Goal: Task Accomplishment & Management: Use online tool/utility

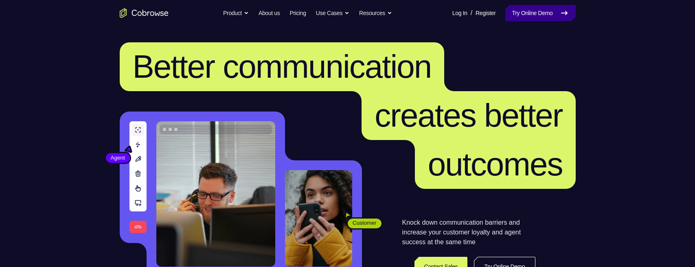
click at [545, 12] on link "Try Online Demo" at bounding box center [540, 13] width 70 height 16
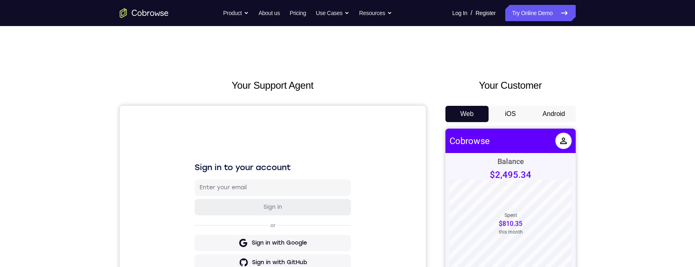
click at [518, 112] on button "iOS" at bounding box center [511, 114] width 44 height 16
click at [548, 113] on button "Android" at bounding box center [554, 114] width 44 height 16
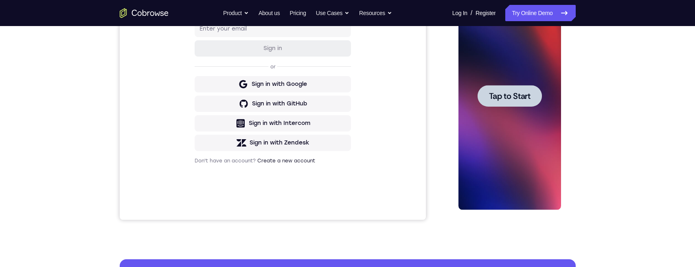
click at [515, 86] on div at bounding box center [510, 96] width 64 height 22
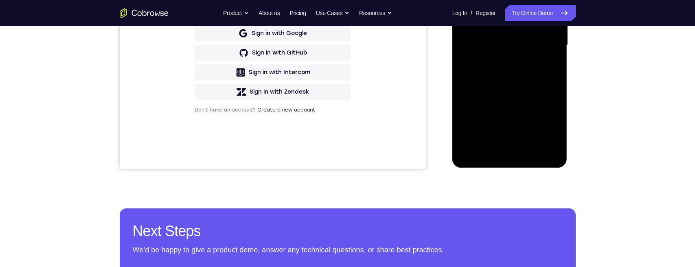
scroll to position [221, 0]
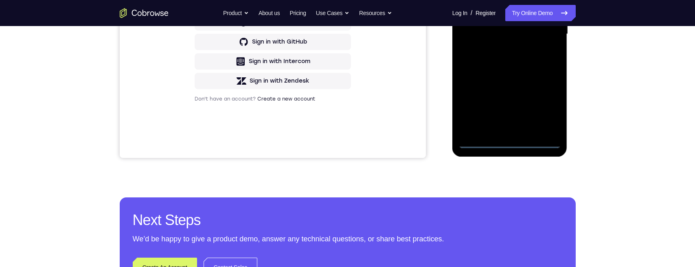
click at [512, 145] on div at bounding box center [510, 34] width 103 height 228
click at [549, 106] on div at bounding box center [510, 34] width 103 height 228
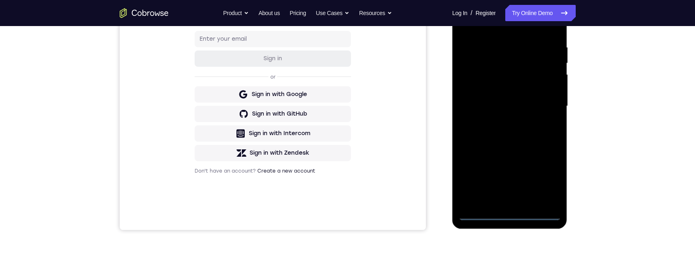
scroll to position [90, 0]
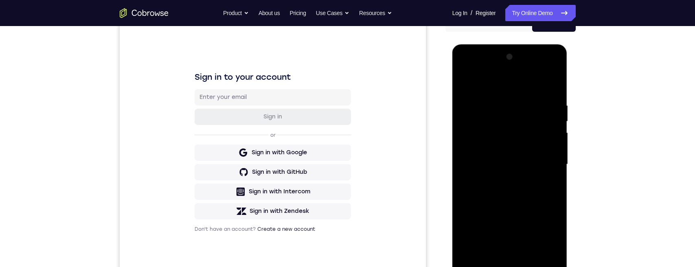
click at [487, 68] on div at bounding box center [510, 164] width 103 height 228
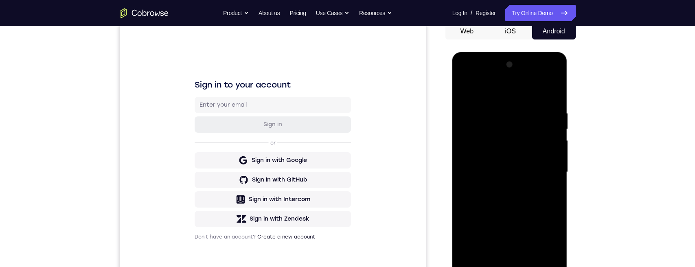
click at [541, 169] on div at bounding box center [510, 172] width 103 height 228
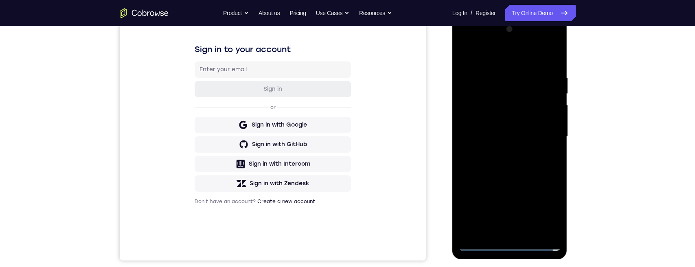
scroll to position [184, 0]
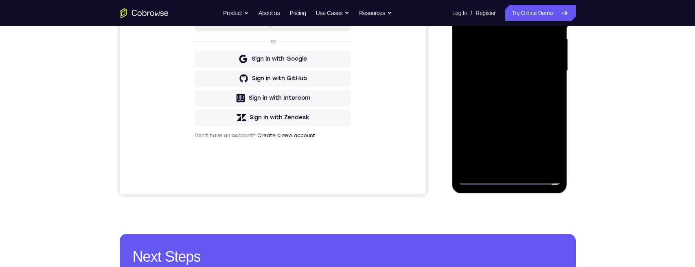
click at [503, 167] on div at bounding box center [510, 71] width 103 height 228
click at [501, 109] on div at bounding box center [510, 71] width 103 height 228
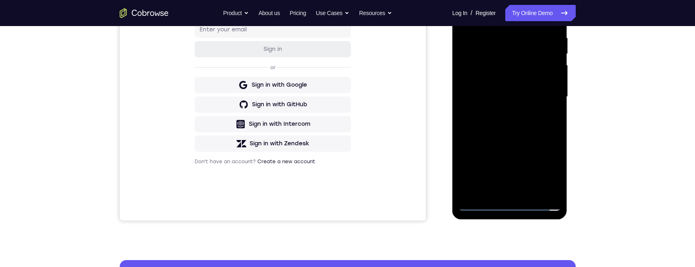
click at [501, 94] on div at bounding box center [510, 97] width 103 height 228
click at [487, 82] on div at bounding box center [510, 97] width 103 height 228
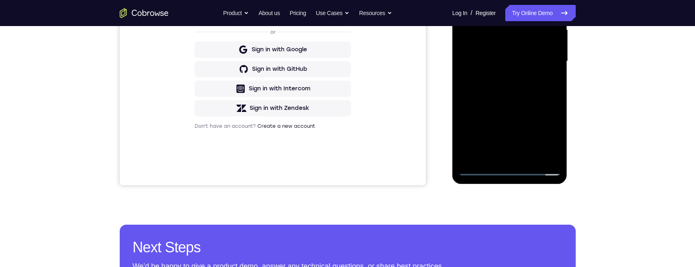
click at [522, 47] on div at bounding box center [510, 61] width 103 height 228
click at [535, 62] on div at bounding box center [510, 61] width 103 height 228
click at [498, 87] on div at bounding box center [510, 61] width 103 height 228
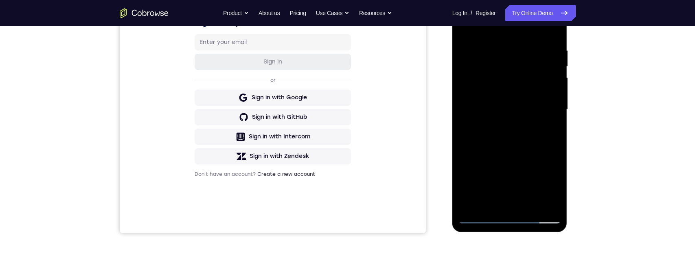
scroll to position [182, 0]
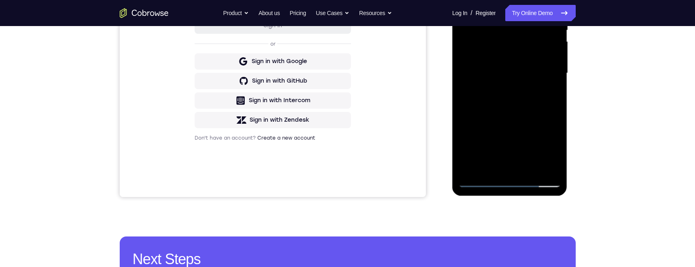
click at [533, 163] on div at bounding box center [510, 73] width 103 height 228
click at [538, 50] on div at bounding box center [510, 73] width 103 height 228
click at [516, 37] on div at bounding box center [510, 73] width 103 height 228
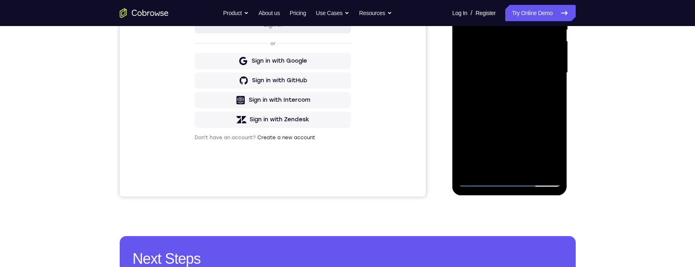
click at [516, 37] on div at bounding box center [510, 73] width 103 height 228
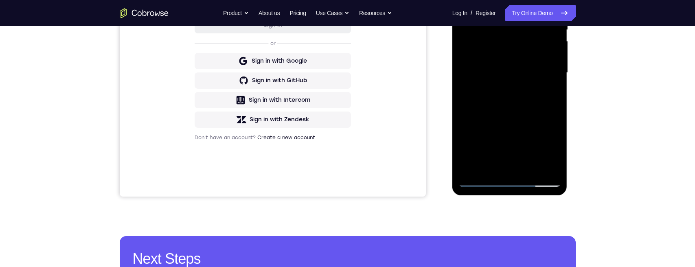
click at [516, 37] on div at bounding box center [510, 73] width 103 height 228
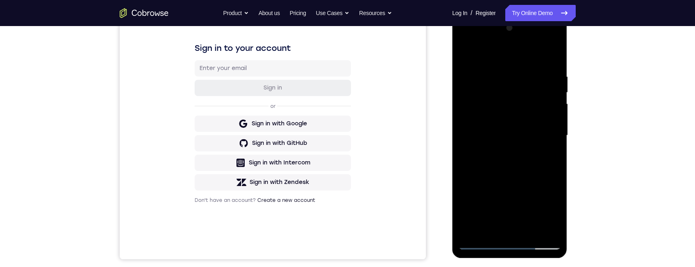
click at [516, 100] on div at bounding box center [510, 136] width 103 height 228
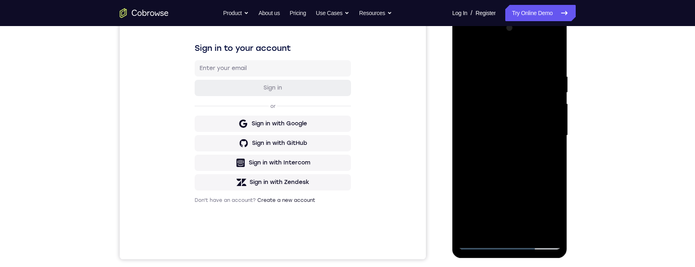
click at [516, 100] on div at bounding box center [510, 136] width 103 height 228
click at [516, 99] on div at bounding box center [510, 136] width 103 height 228
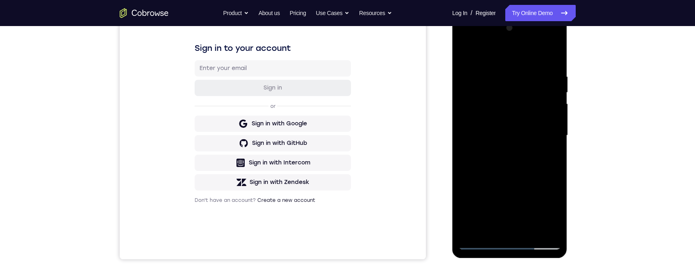
click at [516, 99] on div at bounding box center [510, 136] width 103 height 228
click at [494, 70] on div at bounding box center [510, 136] width 103 height 228
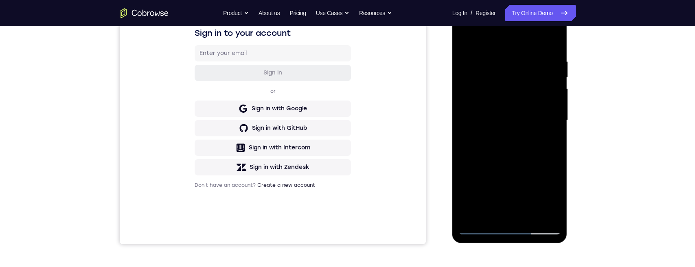
click at [507, 141] on div at bounding box center [510, 121] width 103 height 228
click at [496, 55] on div at bounding box center [510, 121] width 103 height 228
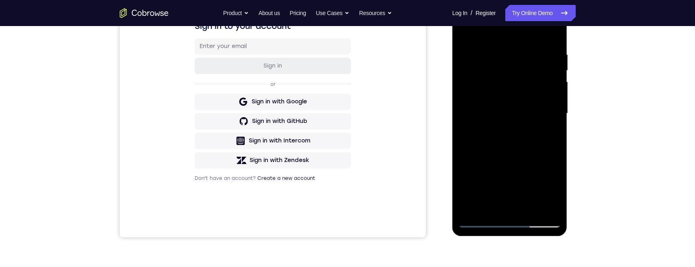
scroll to position [127, 0]
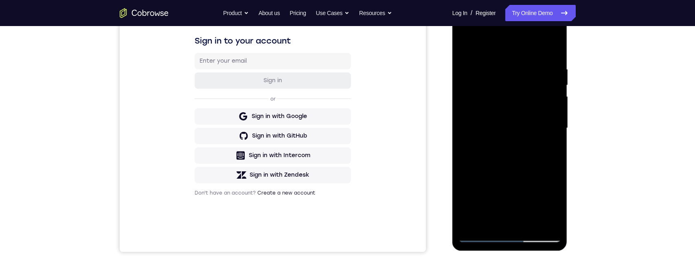
click at [543, 72] on div at bounding box center [510, 128] width 103 height 228
click at [543, 71] on div at bounding box center [510, 127] width 103 height 228
click at [553, 50] on div at bounding box center [510, 127] width 103 height 228
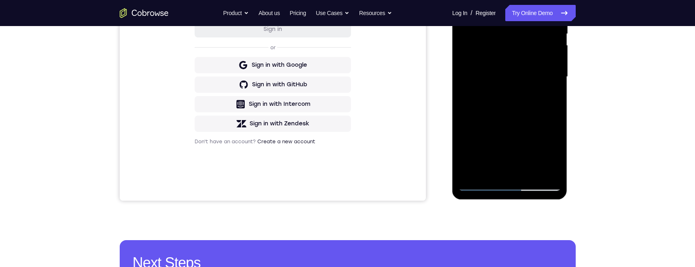
click at [532, 175] on div at bounding box center [510, 77] width 103 height 228
click at [517, 113] on div at bounding box center [510, 77] width 103 height 228
click at [495, 68] on div at bounding box center [510, 77] width 103 height 228
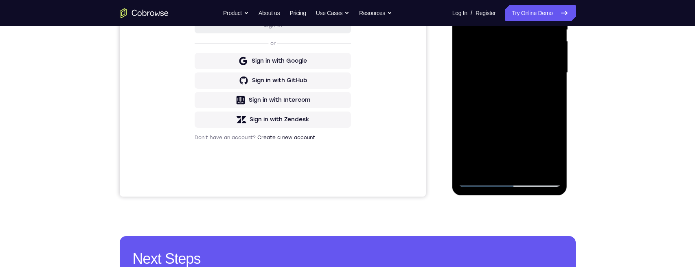
scroll to position [171, 0]
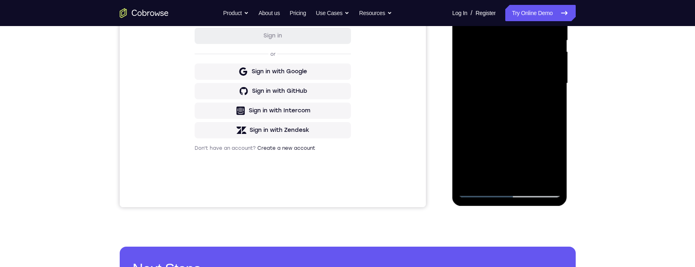
click at [496, 177] on div at bounding box center [510, 83] width 103 height 228
drag, startPoint x: 549, startPoint y: 105, endPoint x: 1034, endPoint y: 97, distance: 485.9
click at [549, 105] on div at bounding box center [510, 83] width 103 height 228
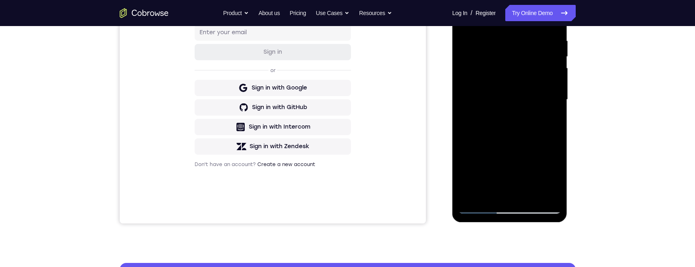
scroll to position [119, 0]
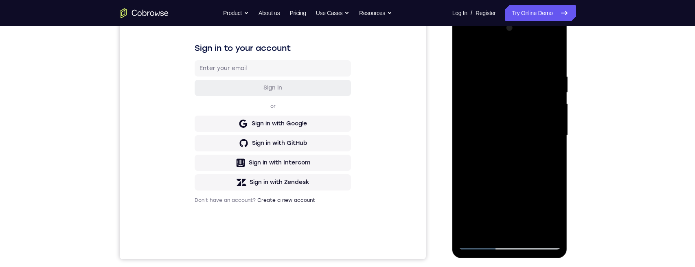
click at [465, 57] on div at bounding box center [510, 136] width 103 height 228
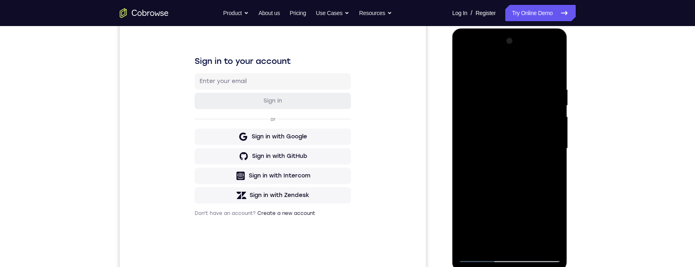
scroll to position [102, 0]
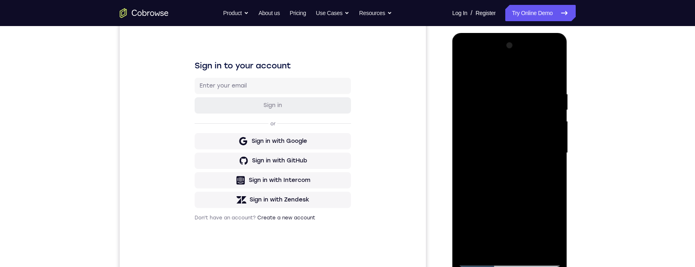
click at [467, 71] on div at bounding box center [510, 153] width 103 height 228
click at [555, 72] on div at bounding box center [510, 153] width 103 height 228
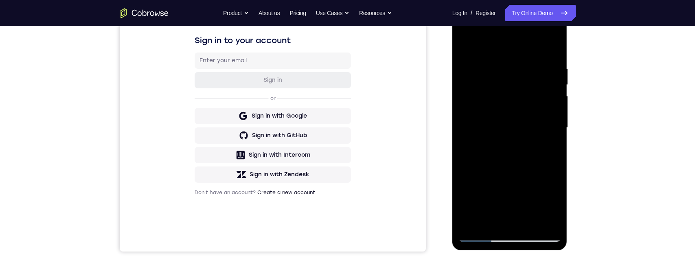
click at [468, 111] on div at bounding box center [510, 128] width 103 height 228
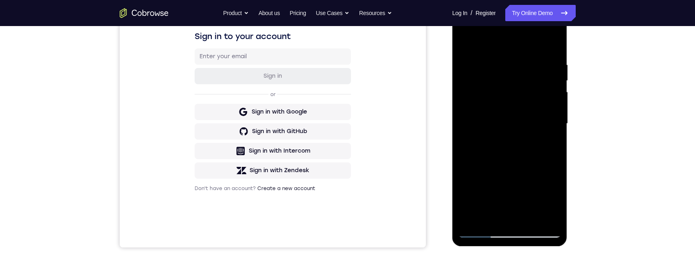
scroll to position [119, 0]
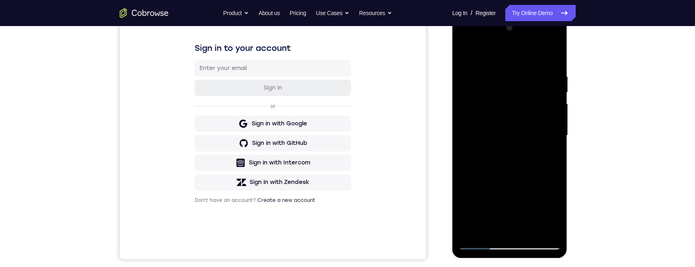
click at [470, 56] on div at bounding box center [510, 136] width 103 height 228
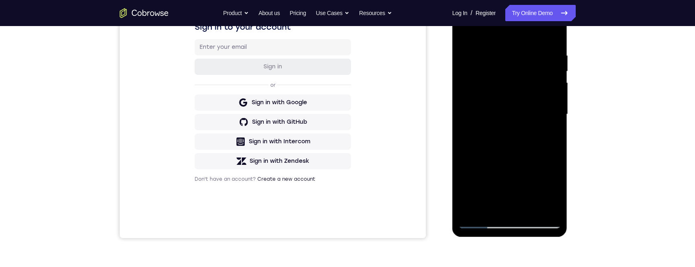
scroll to position [111, 0]
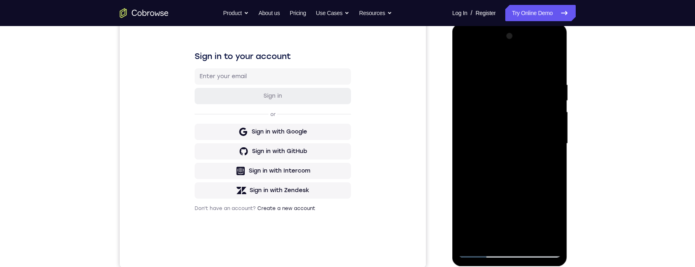
click at [466, 62] on div at bounding box center [510, 144] width 103 height 228
click at [553, 64] on div at bounding box center [510, 144] width 103 height 228
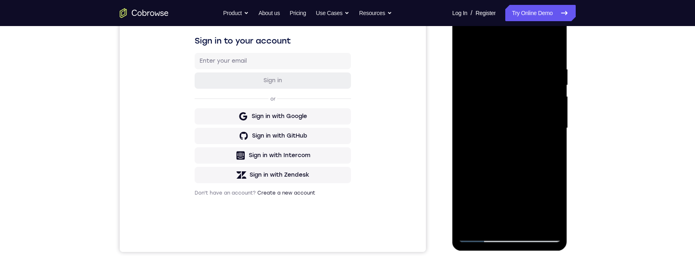
click at [468, 45] on div at bounding box center [510, 128] width 103 height 228
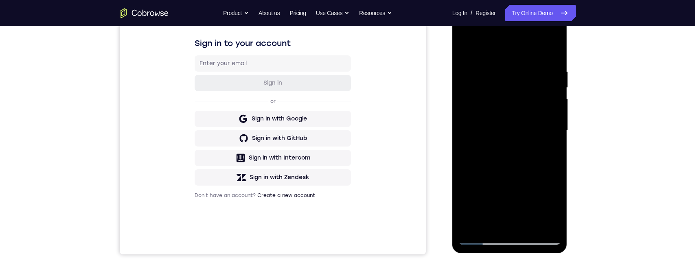
scroll to position [147, 0]
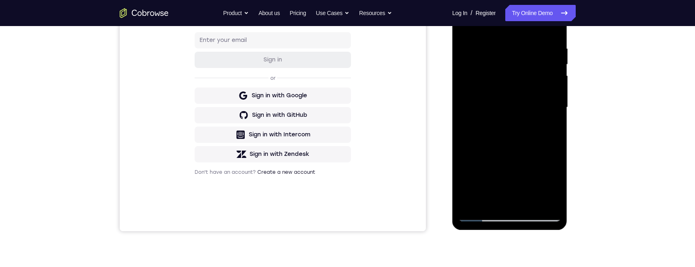
click at [491, 204] on div at bounding box center [510, 107] width 103 height 228
click at [485, 26] on div at bounding box center [510, 107] width 103 height 228
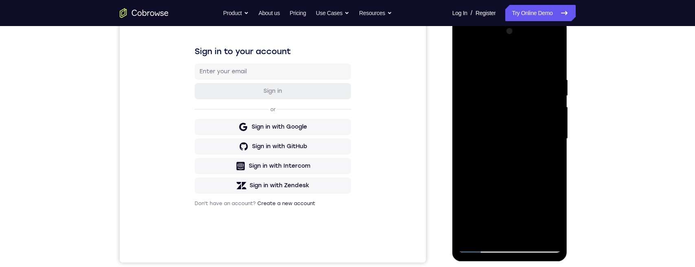
click at [489, 56] on div at bounding box center [510, 139] width 103 height 228
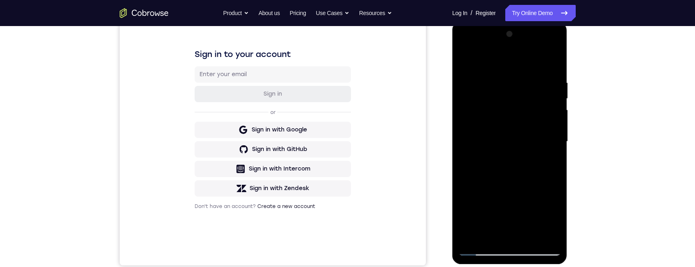
click at [479, 82] on div at bounding box center [510, 142] width 103 height 228
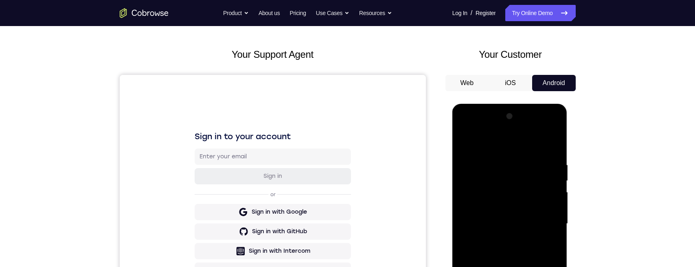
click at [459, 143] on div at bounding box center [510, 224] width 103 height 228
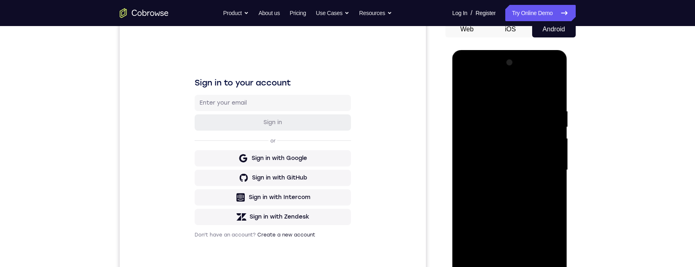
click at [468, 89] on div at bounding box center [510, 170] width 103 height 228
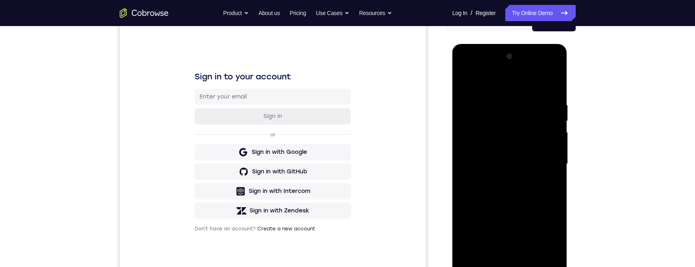
click at [465, 70] on div at bounding box center [510, 164] width 103 height 228
click at [483, 139] on div at bounding box center [510, 164] width 103 height 228
click at [498, 163] on div at bounding box center [510, 164] width 103 height 228
click at [555, 170] on div at bounding box center [510, 164] width 103 height 228
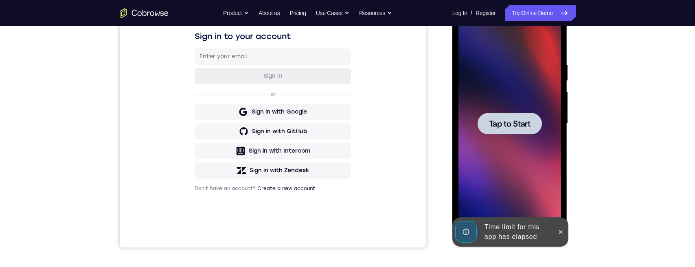
scroll to position [102, 0]
